Goal: Information Seeking & Learning: Learn about a topic

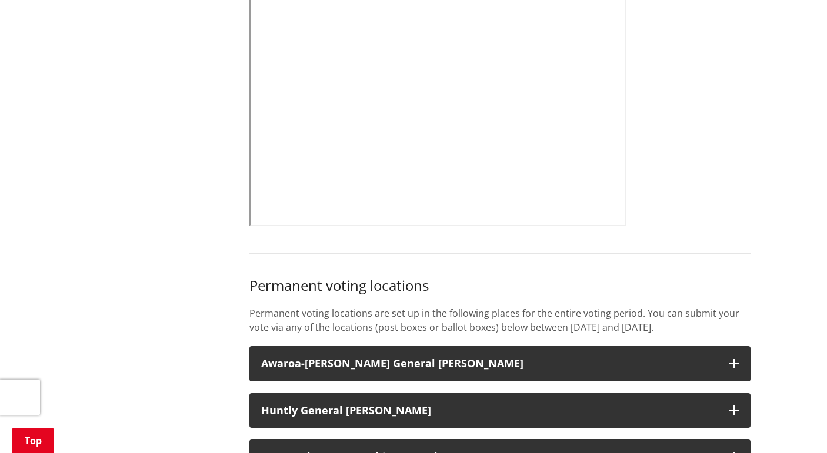
scroll to position [588, 0]
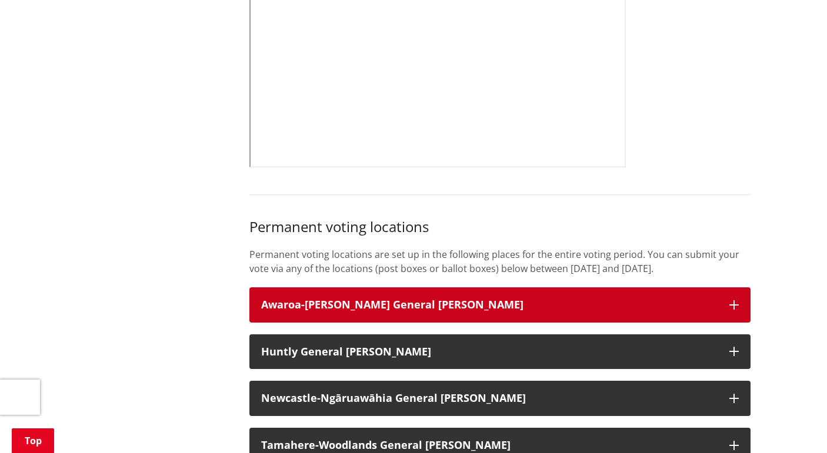
click at [722, 303] on button "Awaroa-[PERSON_NAME] General [PERSON_NAME]" at bounding box center [499, 305] width 501 height 35
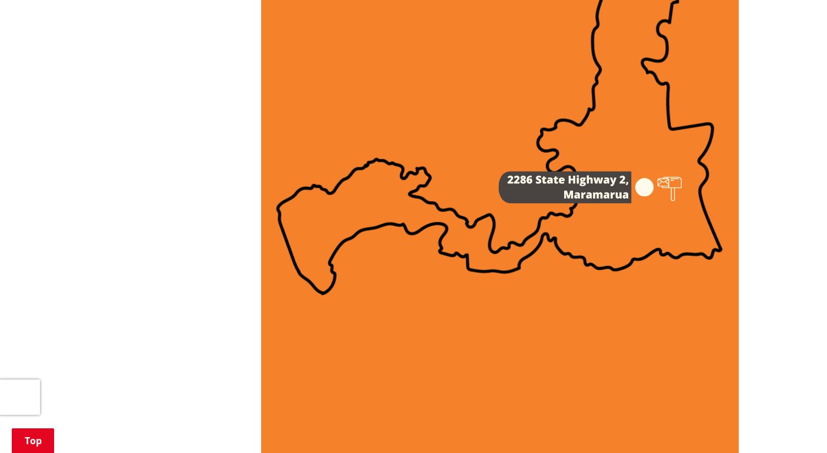
scroll to position [1470, 0]
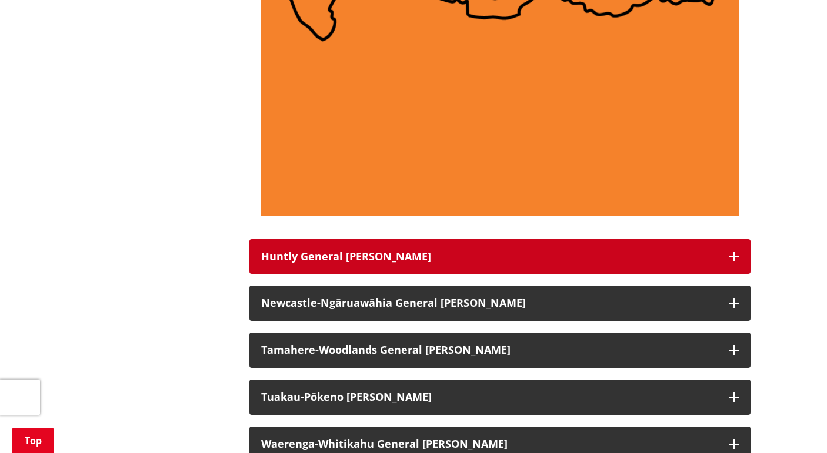
click at [740, 258] on button "Huntly General [PERSON_NAME]" at bounding box center [499, 256] width 501 height 35
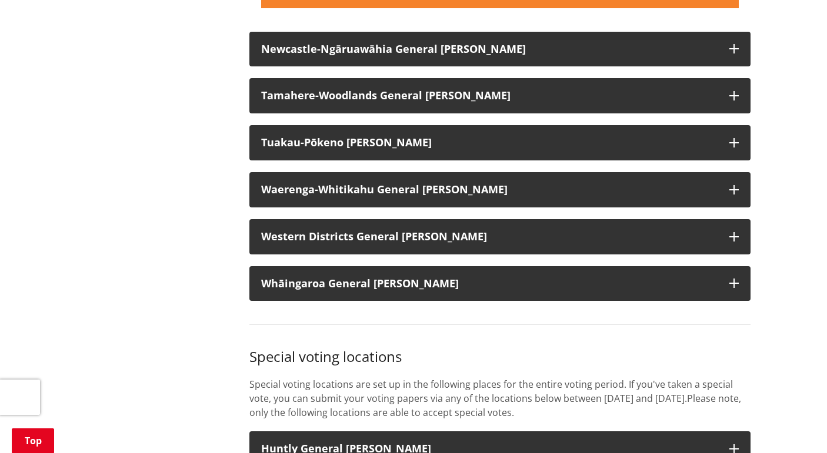
scroll to position [2528, 0]
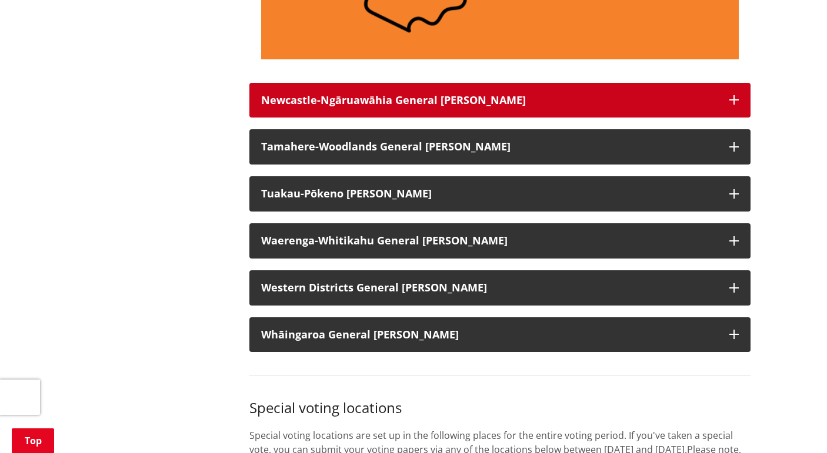
click at [735, 97] on icon "button" at bounding box center [733, 99] width 9 height 9
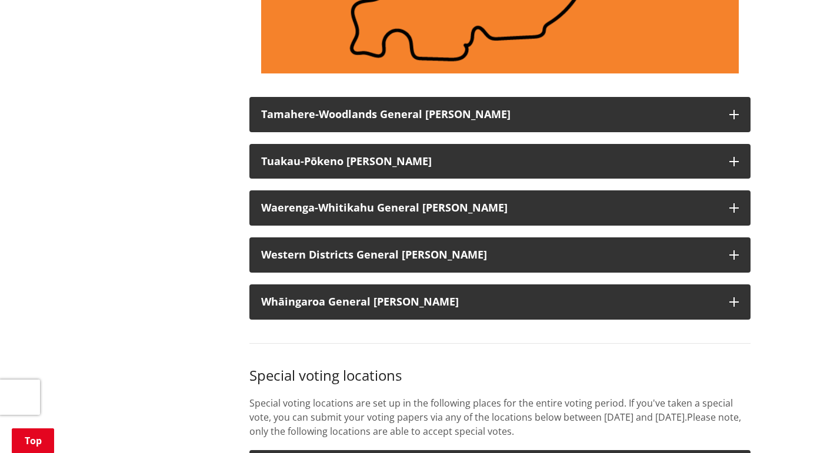
scroll to position [3646, 0]
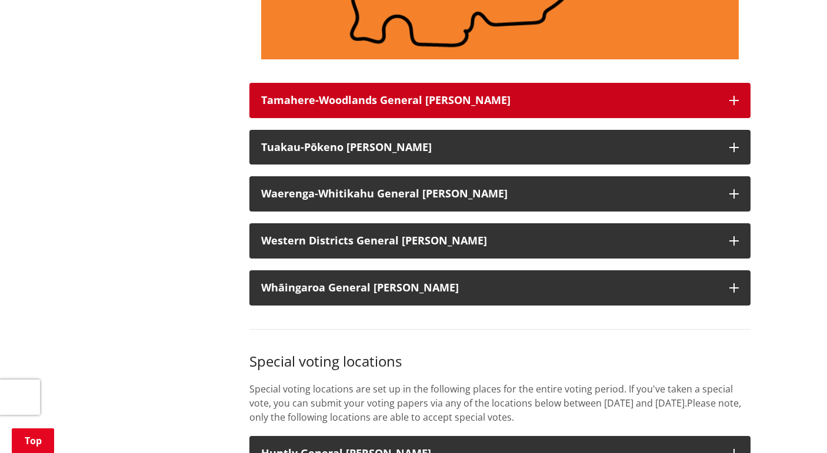
click at [733, 98] on icon "button" at bounding box center [733, 100] width 9 height 9
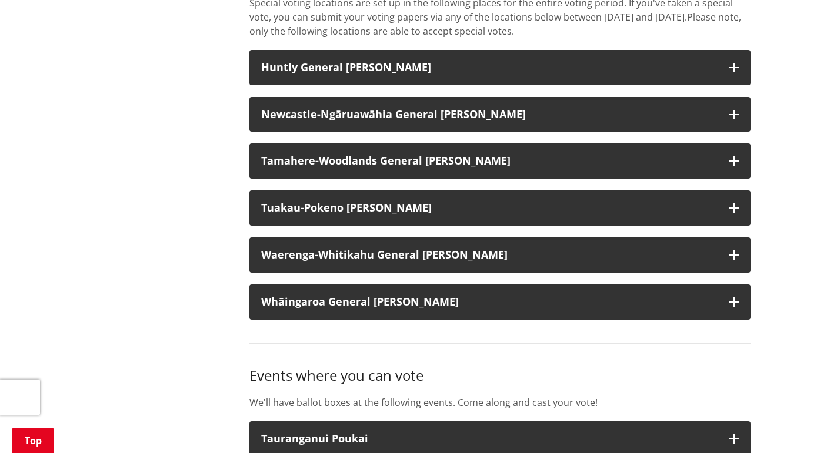
scroll to position [4939, 0]
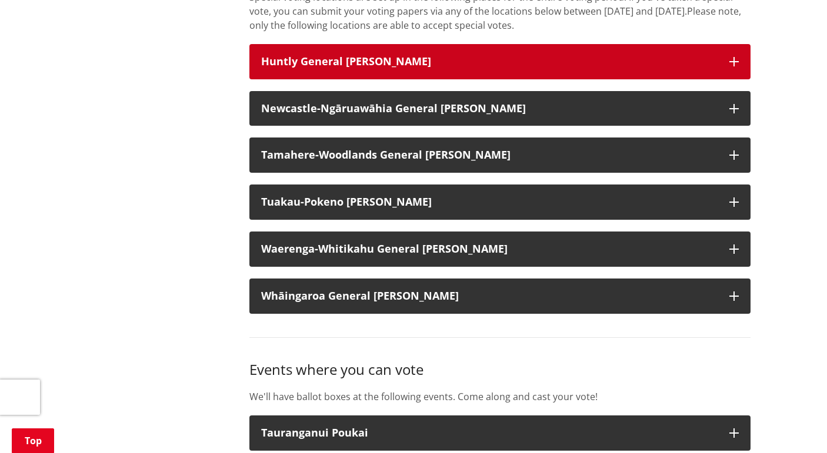
click at [734, 55] on button "Huntly General [PERSON_NAME]" at bounding box center [499, 61] width 501 height 35
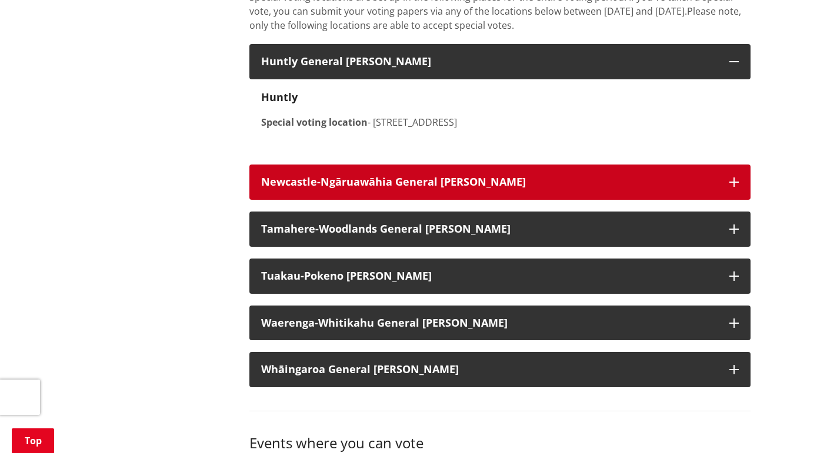
click at [737, 178] on icon "button" at bounding box center [733, 182] width 9 height 9
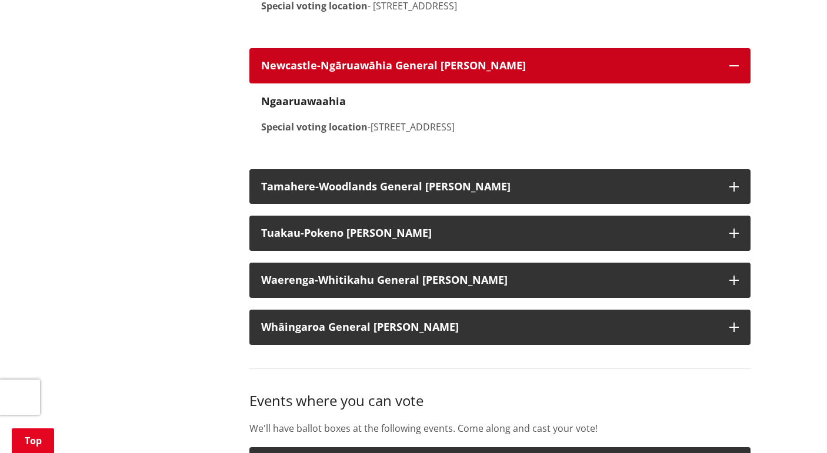
scroll to position [5057, 0]
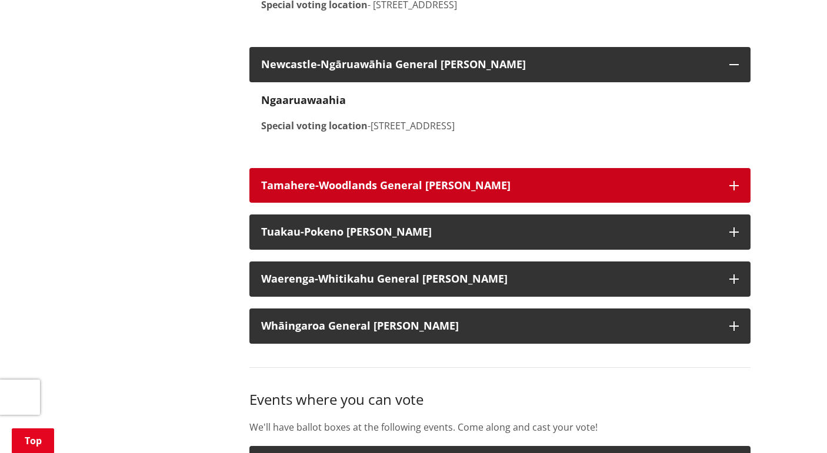
click at [732, 188] on icon "button" at bounding box center [733, 185] width 9 height 9
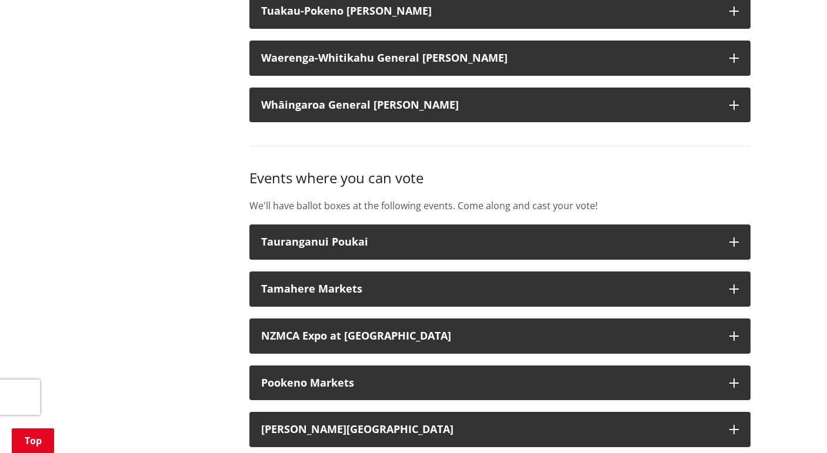
scroll to position [5410, 0]
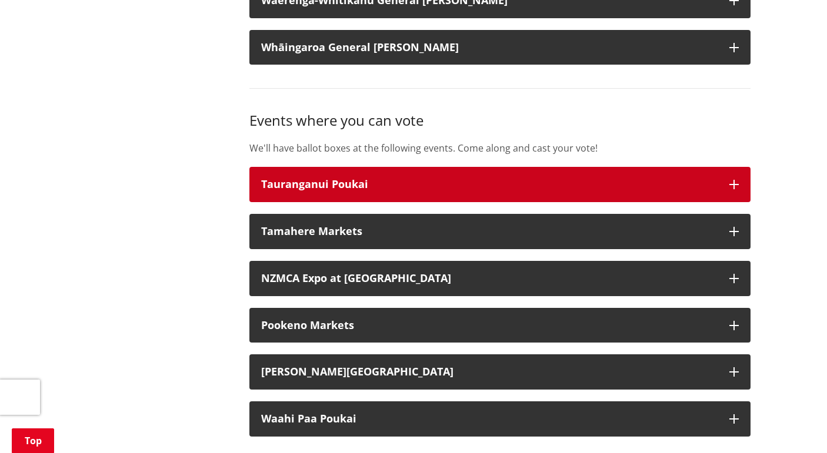
click at [736, 183] on icon "button" at bounding box center [733, 184] width 9 height 9
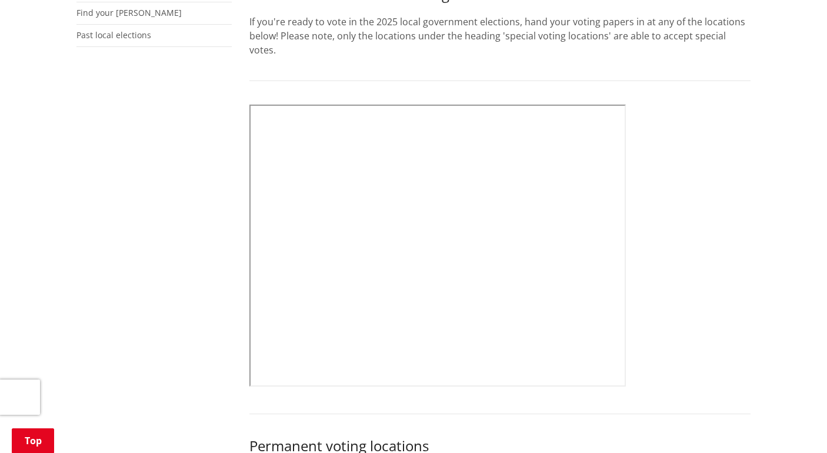
scroll to position [353, 0]
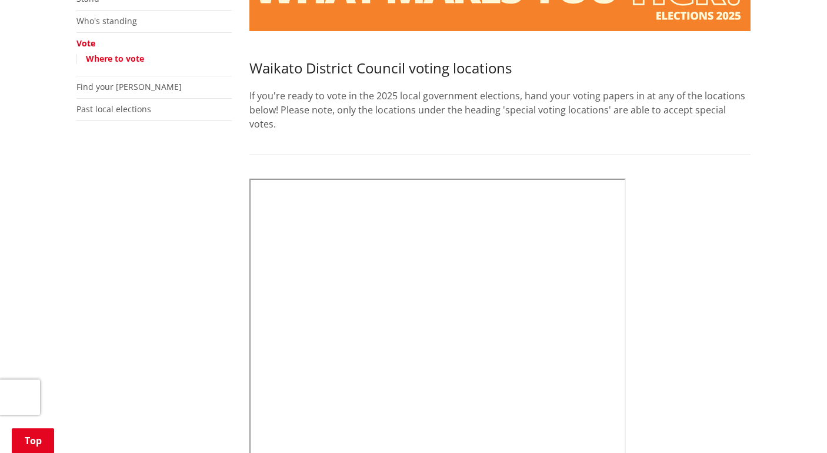
scroll to position [294, 0]
